Goal: Navigation & Orientation: Find specific page/section

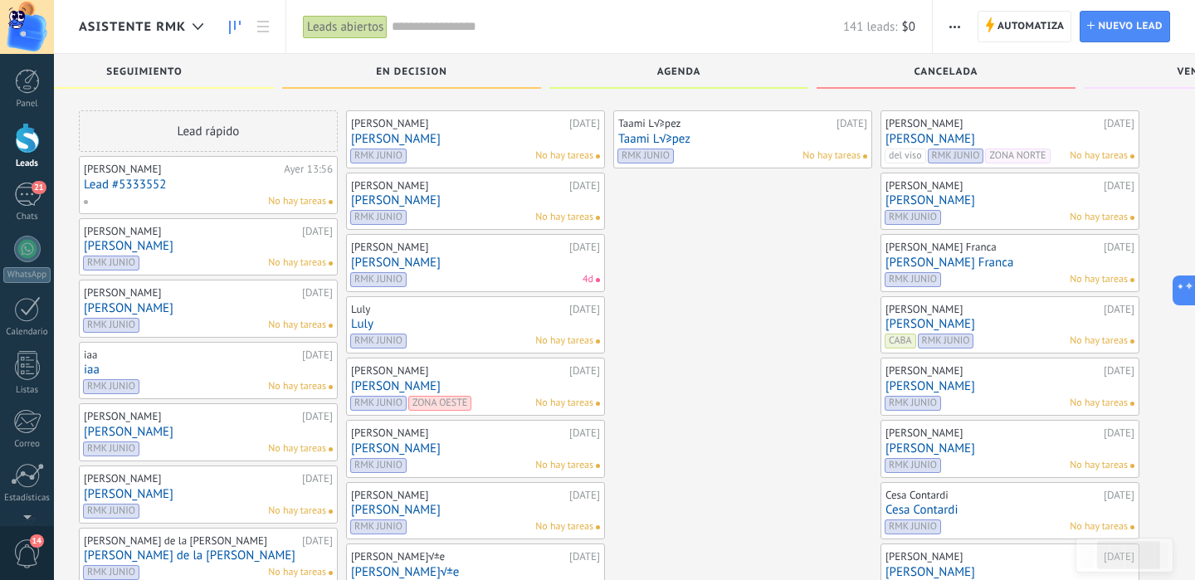
click at [198, 19] on div at bounding box center [197, 27] width 27 height 32
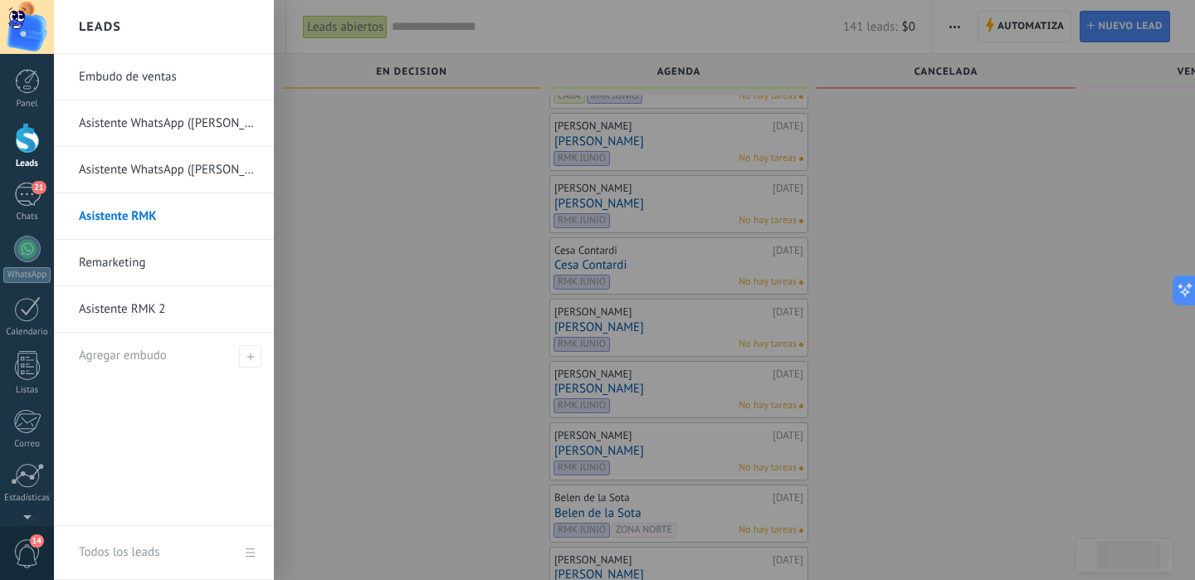
click at [139, 122] on link "Asistente WhatsApp ([PERSON_NAME])" at bounding box center [168, 123] width 178 height 46
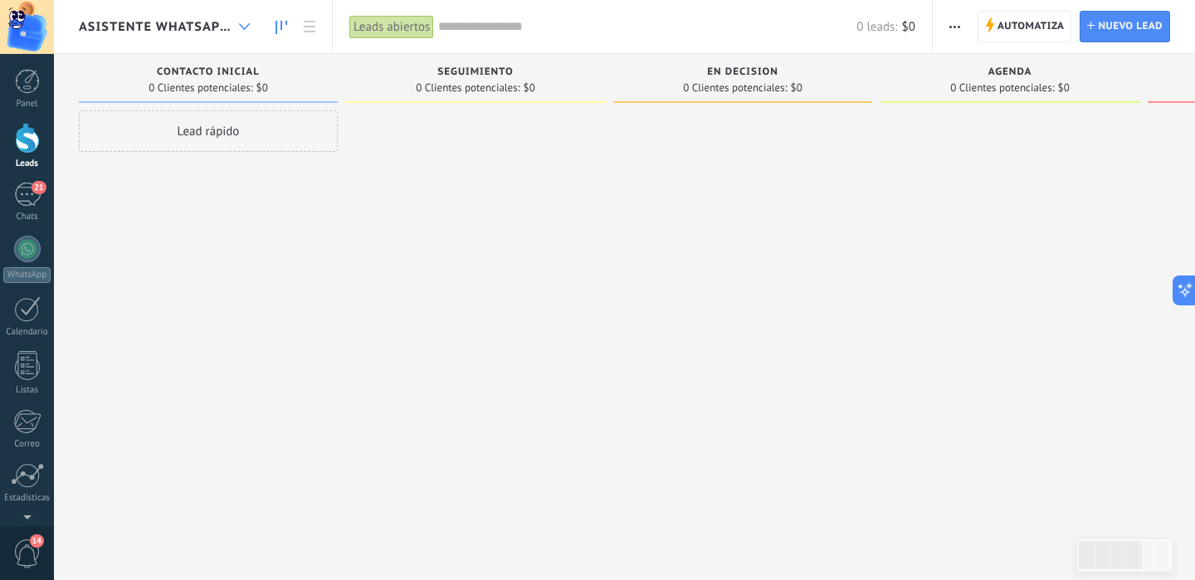
click at [233, 25] on div at bounding box center [244, 27] width 27 height 32
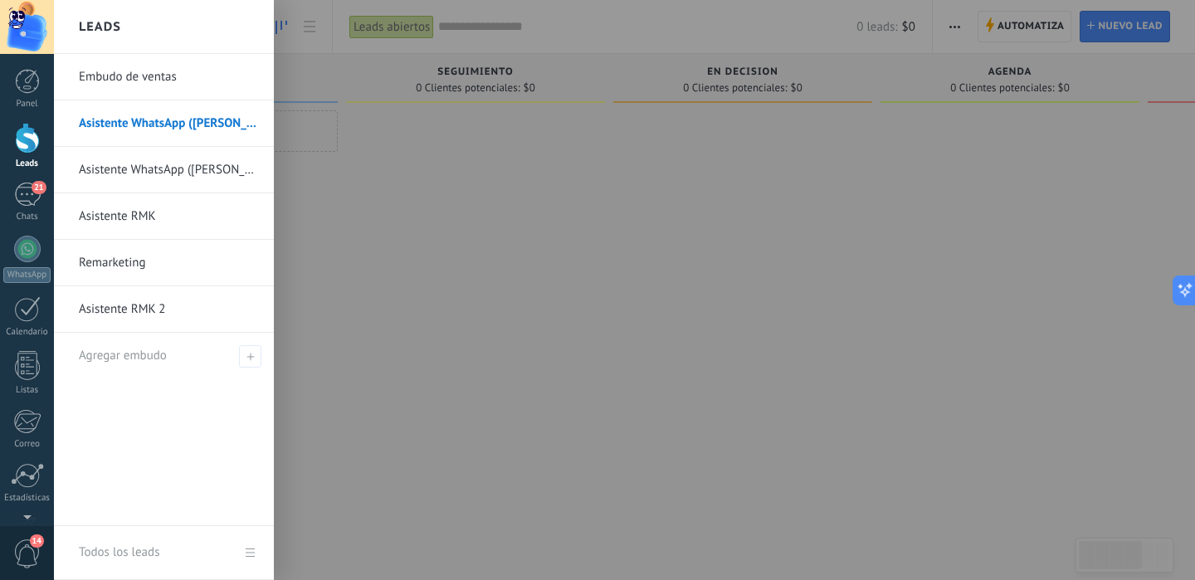
click at [148, 170] on link "Asistente WhatsApp ([PERSON_NAME])" at bounding box center [168, 170] width 178 height 46
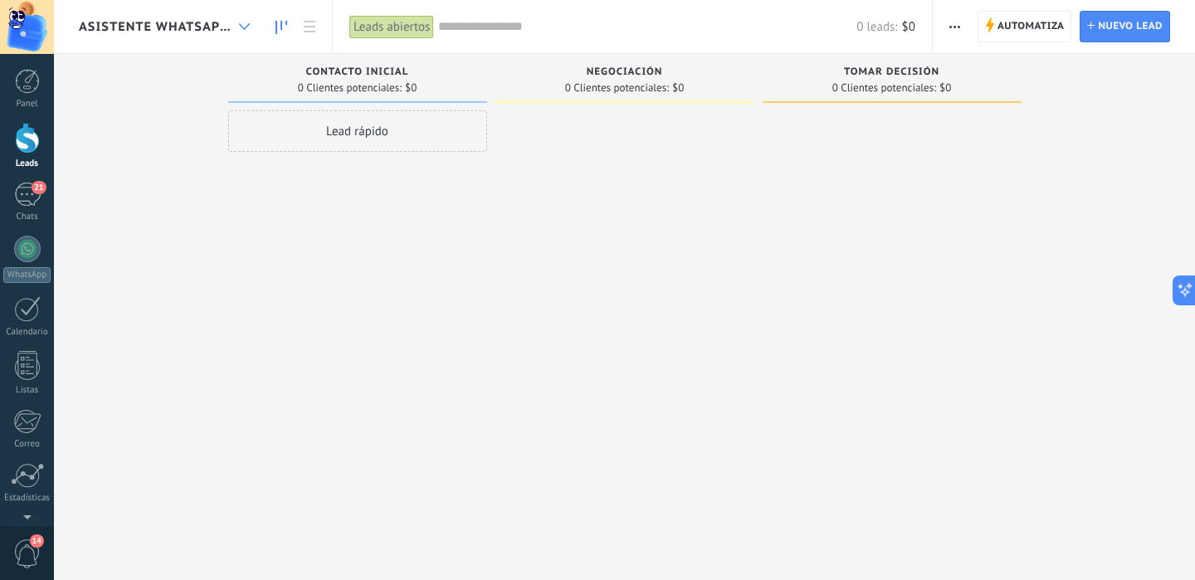
click at [245, 23] on icon at bounding box center [244, 26] width 11 height 7
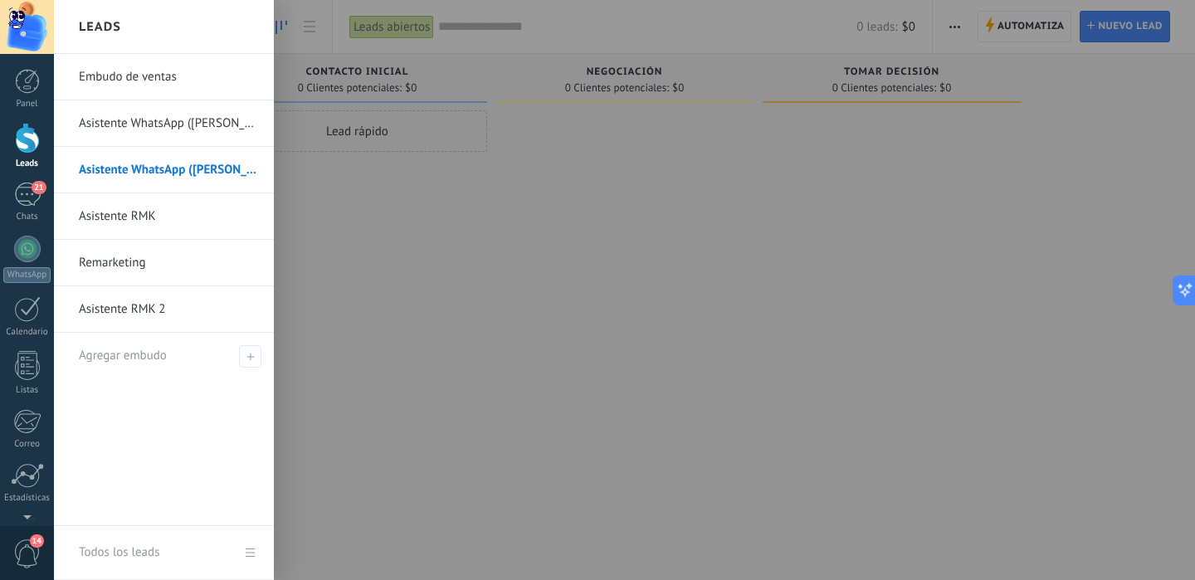
click at [124, 72] on link "Embudo de ventas" at bounding box center [168, 77] width 178 height 46
